Goal: Use online tool/utility

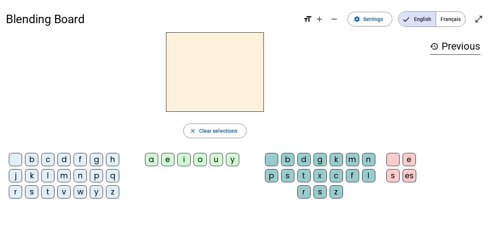
click at [65, 155] on div "d" at bounding box center [63, 159] width 13 height 13
click at [216, 157] on div "u" at bounding box center [216, 159] width 13 height 13
click at [7, 157] on div "b c d f g h j k l m n p q r s t v w y z" at bounding box center [66, 177] width 120 height 54
click at [61, 156] on div "d" at bounding box center [63, 159] width 13 height 13
click at [41, 188] on letter-bubble "s" at bounding box center [33, 193] width 16 height 16
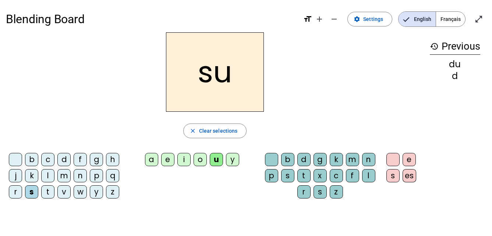
click at [43, 188] on div "t" at bounding box center [47, 191] width 13 height 13
click at [152, 158] on div "a" at bounding box center [151, 159] width 13 height 13
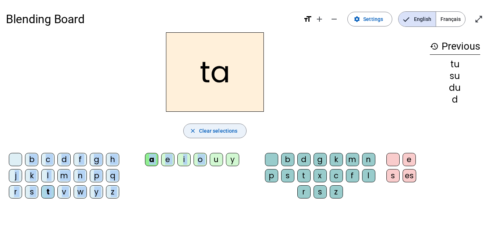
drag, startPoint x: 216, startPoint y: 157, endPoint x: 222, endPoint y: 138, distance: 20.0
click at [222, 138] on div "ta close Clear selections b c d f g h j k l m n p q r s t v w y z a e i o u y b…" at bounding box center [215, 118] width 418 height 172
drag, startPoint x: 222, startPoint y: 138, endPoint x: 216, endPoint y: 158, distance: 20.4
click at [216, 158] on div "u" at bounding box center [216, 159] width 13 height 13
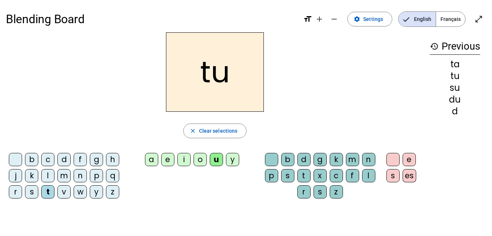
click at [164, 156] on div "e" at bounding box center [167, 159] width 13 height 13
click at [63, 157] on div "d" at bounding box center [63, 159] width 13 height 13
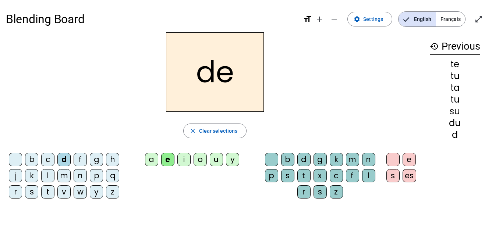
click at [12, 171] on div "j" at bounding box center [15, 175] width 13 height 13
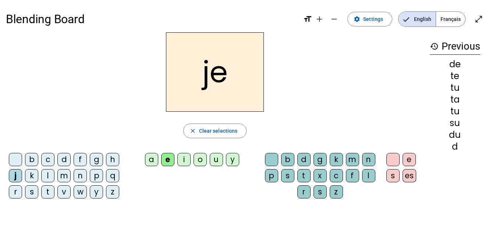
click at [65, 170] on div "m" at bounding box center [63, 175] width 13 height 13
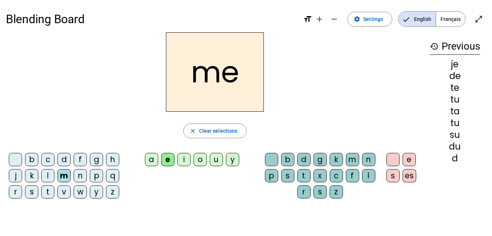
click at [153, 156] on div "a" at bounding box center [151, 159] width 13 height 13
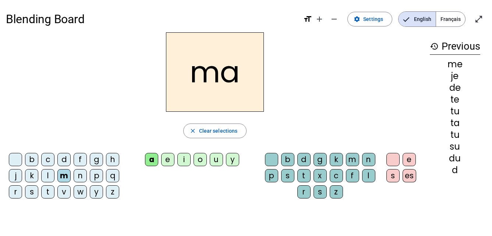
click at [49, 171] on div "l" at bounding box center [47, 175] width 13 height 13
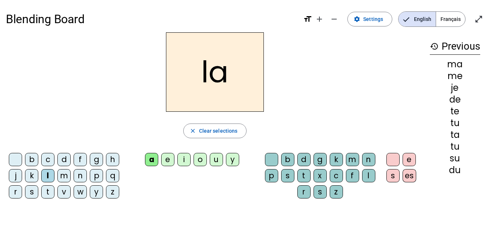
click at [65, 172] on div "m" at bounding box center [63, 175] width 13 height 13
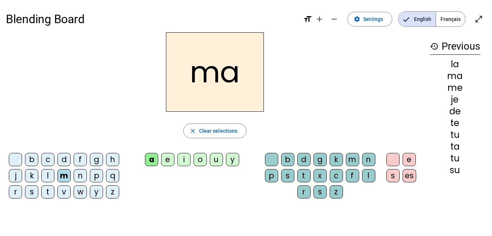
click at [370, 172] on div "l" at bounding box center [368, 175] width 13 height 13
